Goal: Find specific page/section: Find specific page/section

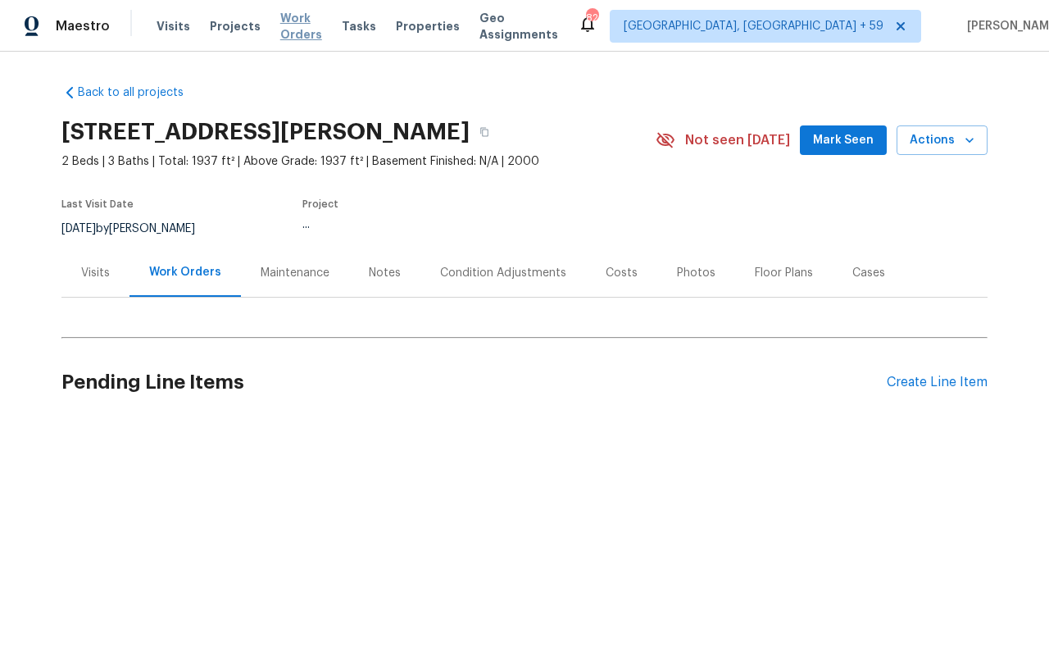
click at [294, 32] on span "Work Orders" at bounding box center [301, 26] width 42 height 33
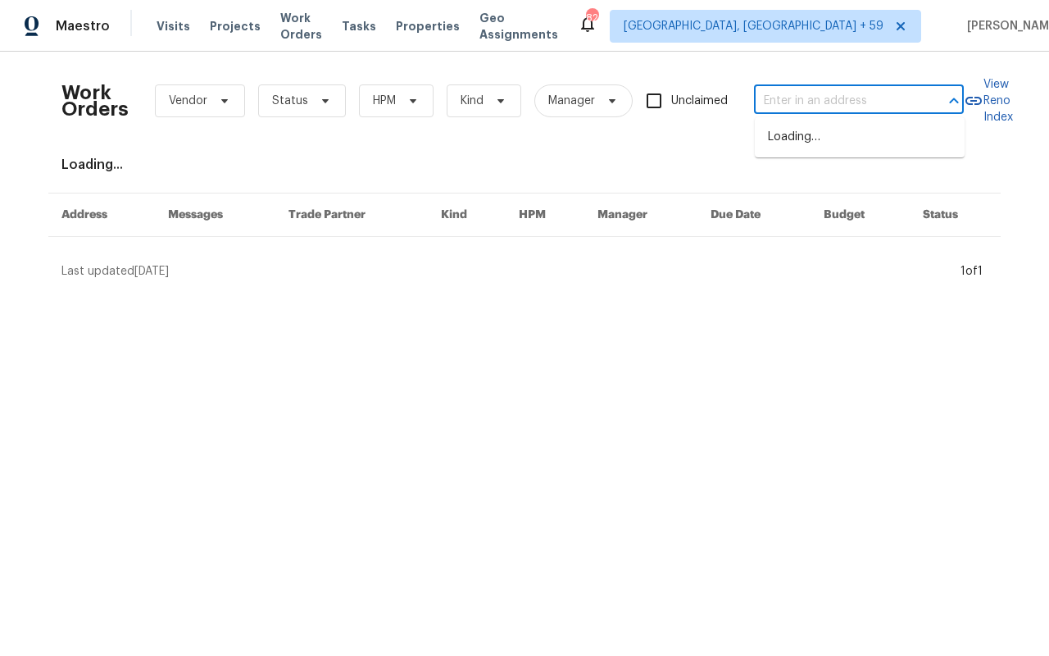
click at [868, 101] on input "text" at bounding box center [836, 101] width 164 height 25
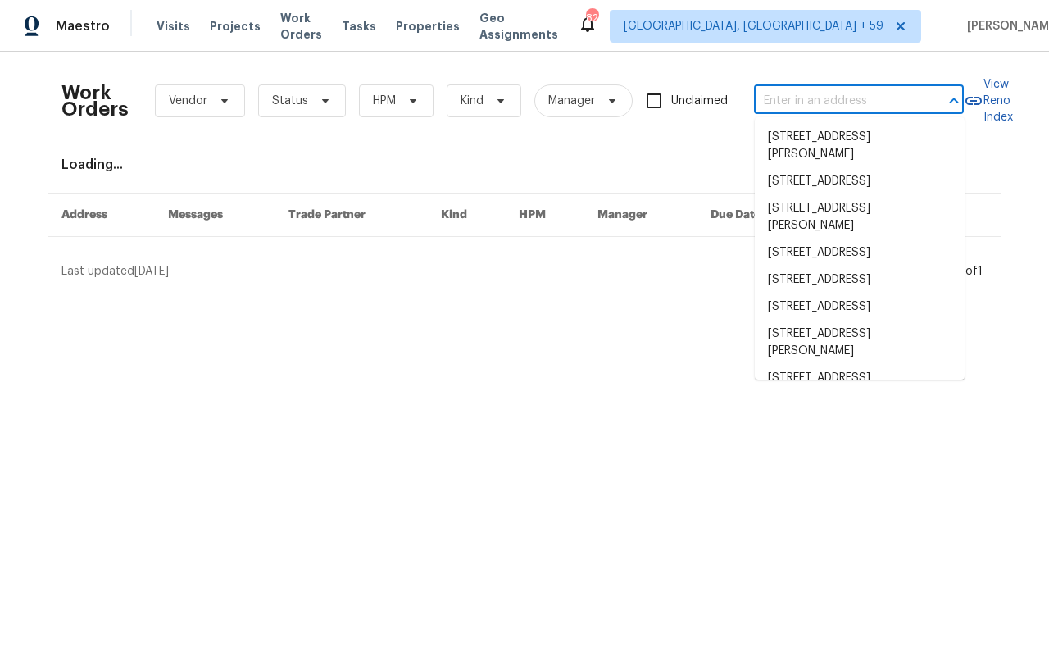
paste input "[STREET_ADDRESS][PERSON_NAME]"
type input "[STREET_ADDRESS][PERSON_NAME]"
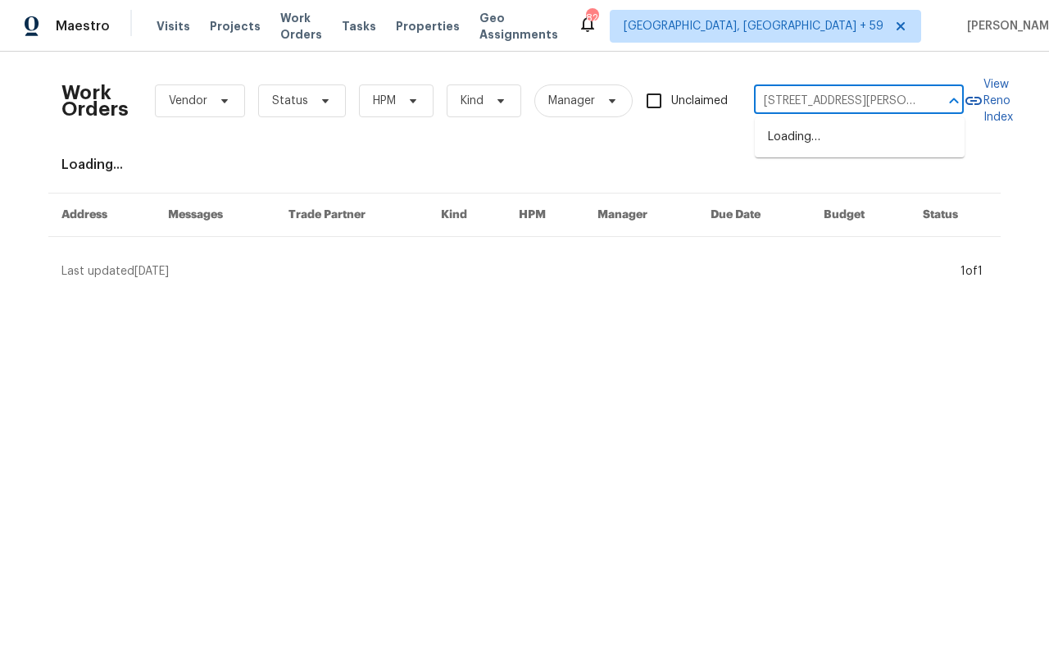
scroll to position [0, 57]
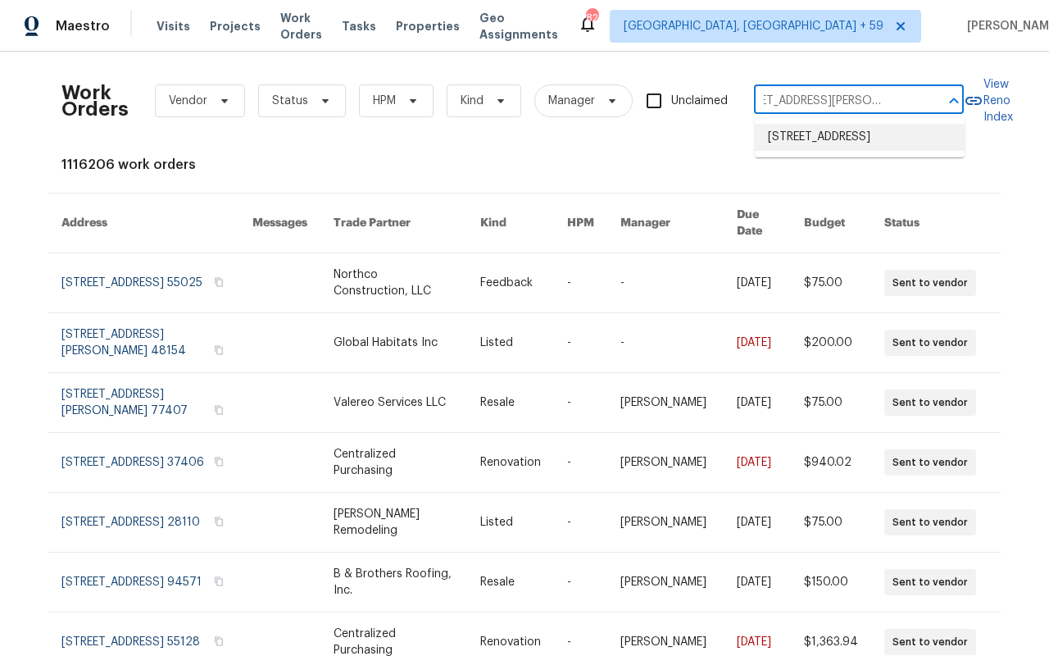
click at [833, 151] on li "[STREET_ADDRESS]" at bounding box center [860, 137] width 210 height 27
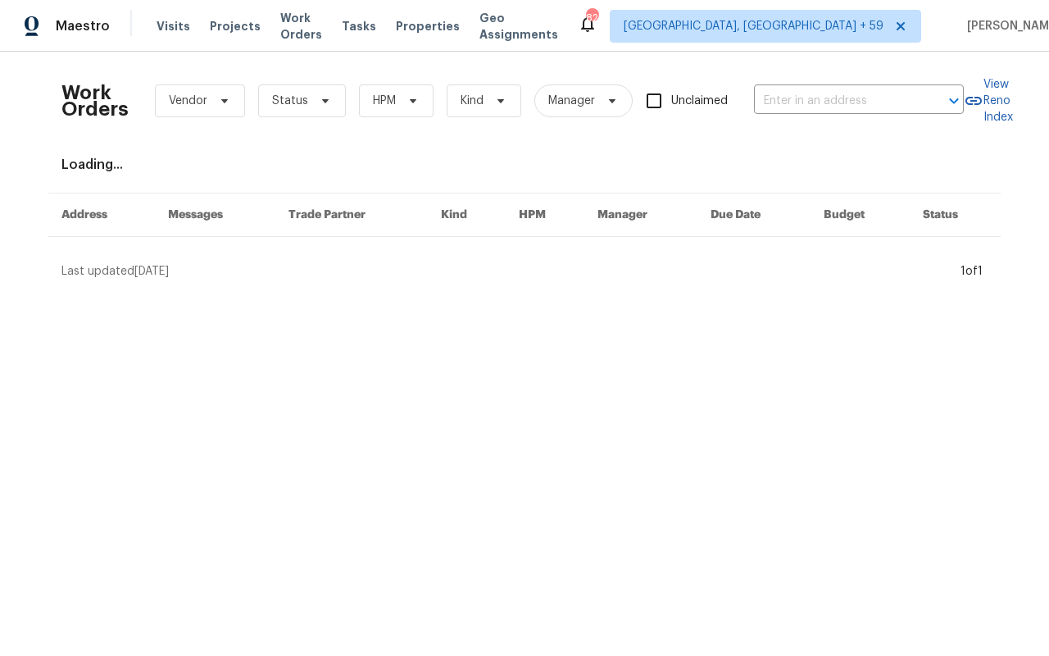
type input "[STREET_ADDRESS]"
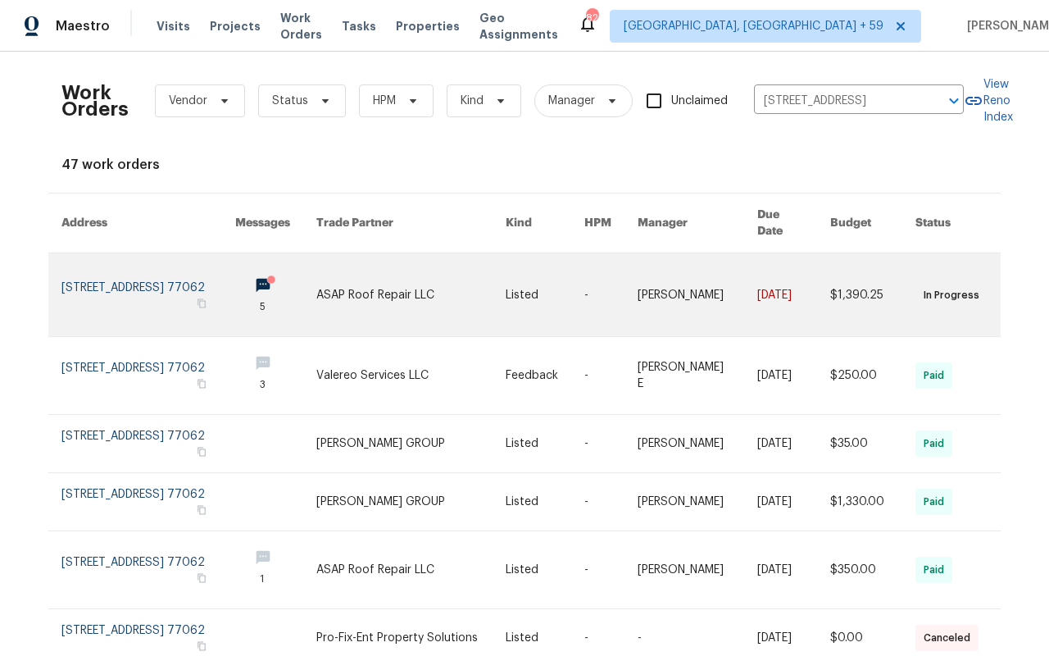
click at [139, 280] on link at bounding box center [148, 294] width 174 height 83
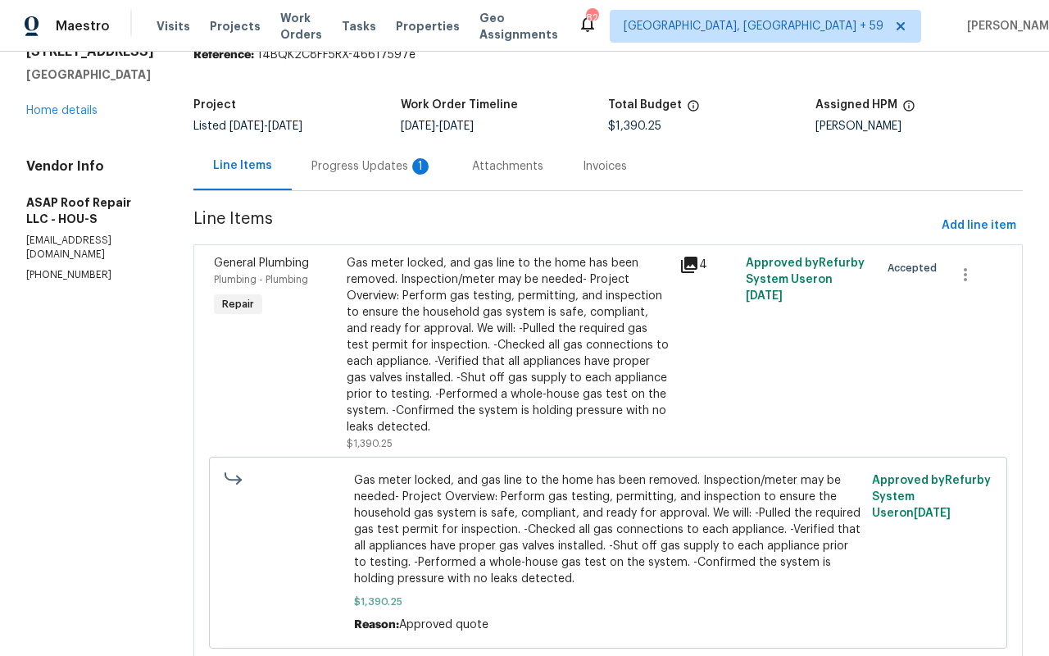
scroll to position [125, 0]
